Goal: Information Seeking & Learning: Learn about a topic

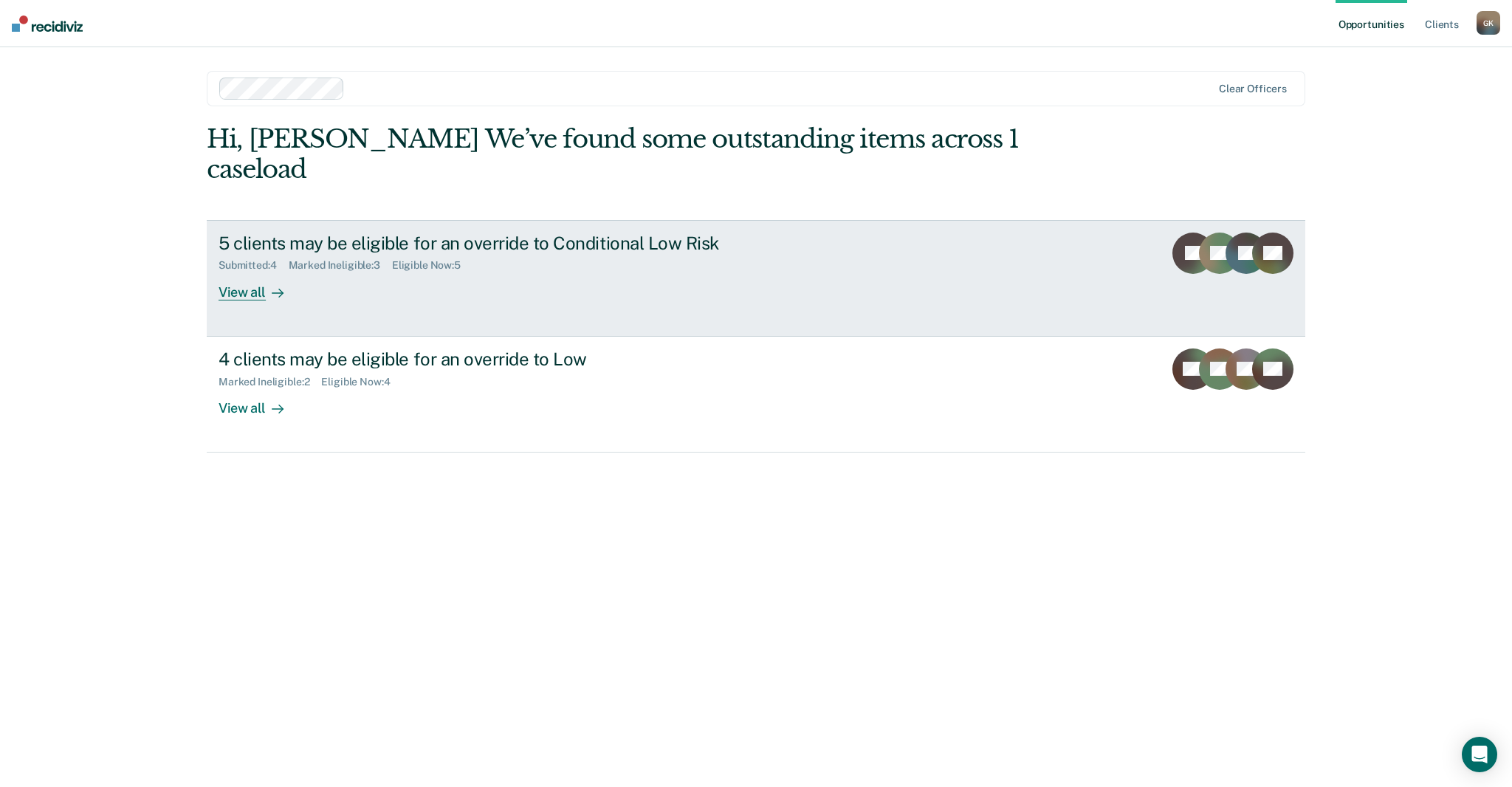
click at [245, 271] on div "View all" at bounding box center [259, 286] width 82 height 29
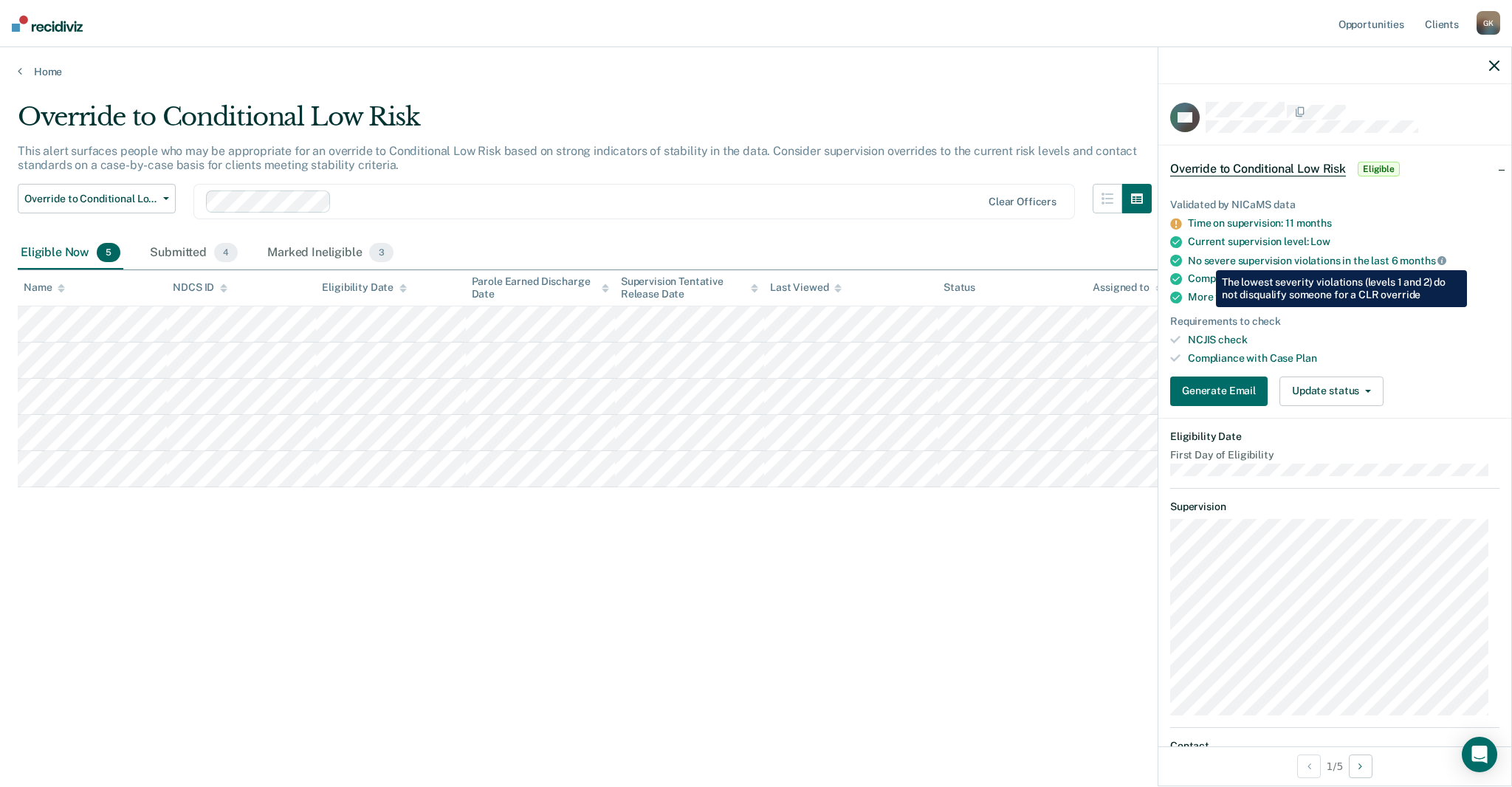
click at [1441, 259] on icon at bounding box center [1441, 260] width 9 height 9
click at [1439, 262] on icon at bounding box center [1441, 260] width 9 height 9
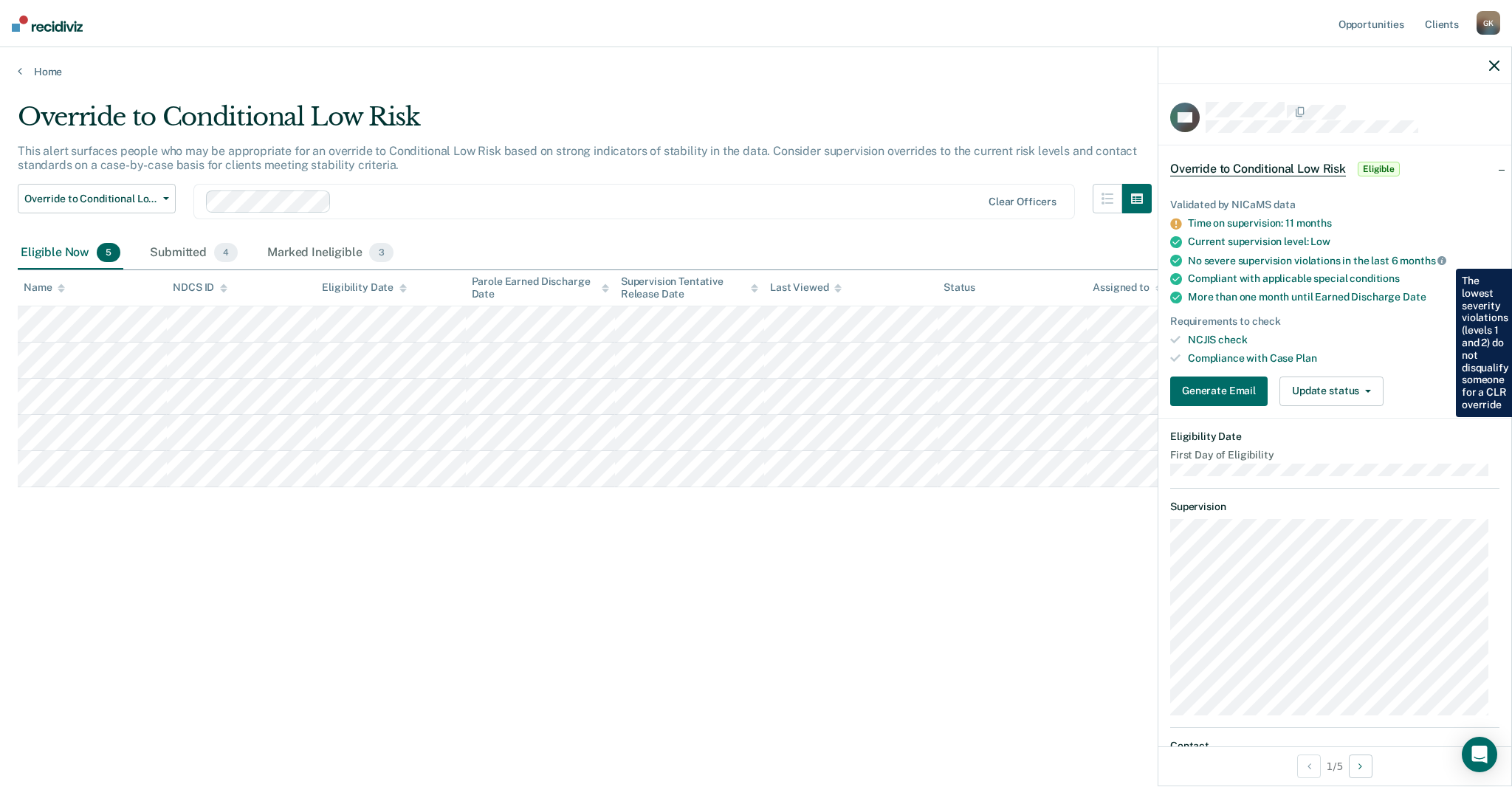
click at [1445, 257] on icon at bounding box center [1441, 260] width 9 height 9
